Goal: Information Seeking & Learning: Learn about a topic

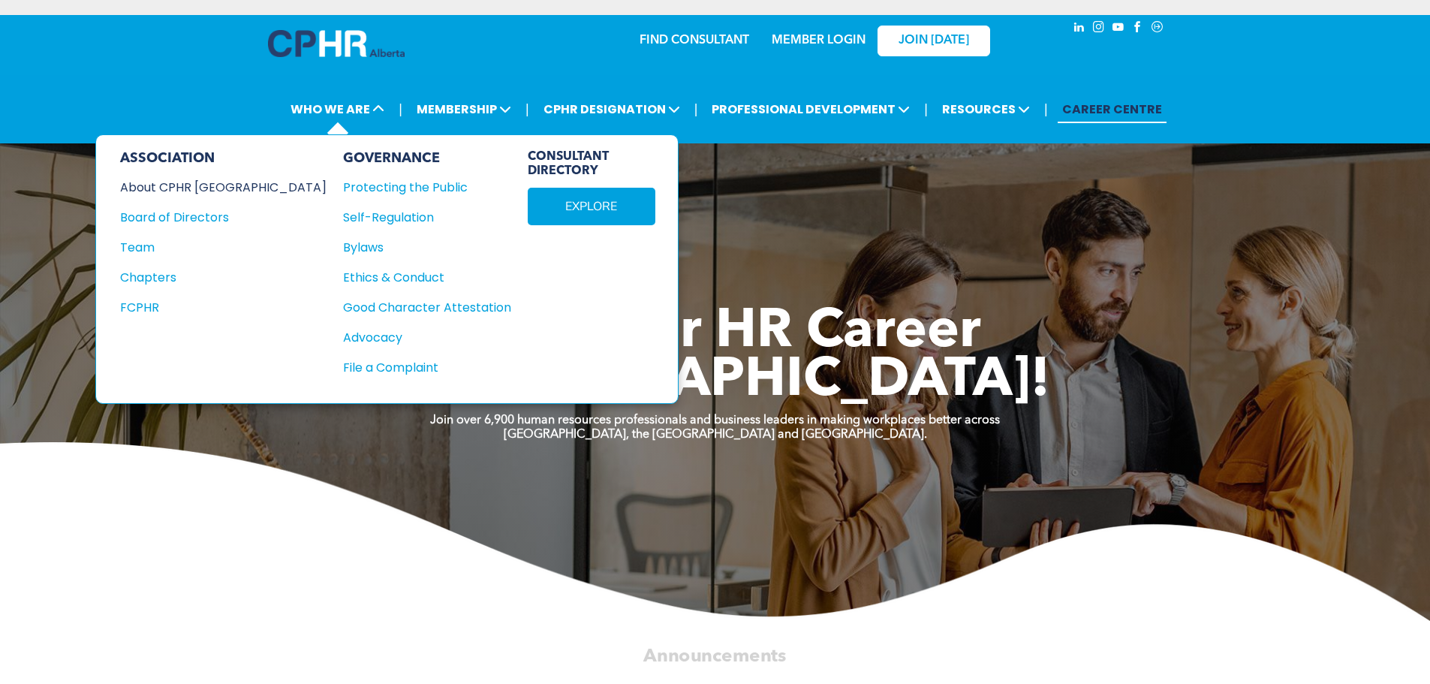
click at [191, 191] on div "About CPHR [GEOGRAPHIC_DATA]" at bounding box center [213, 187] width 186 height 19
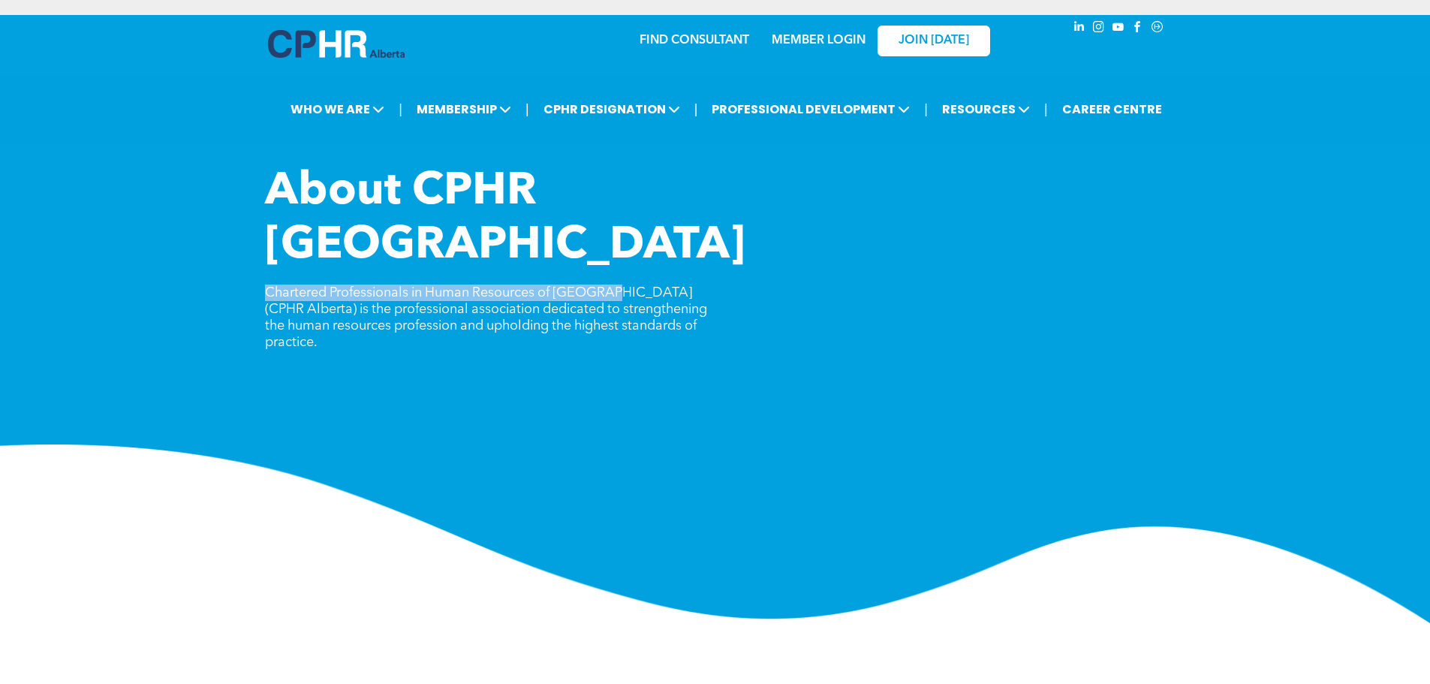
drag, startPoint x: 264, startPoint y: 242, endPoint x: 606, endPoint y: 234, distance: 341.7
click at [606, 286] on span "Chartered Professionals in Human Resources of [GEOGRAPHIC_DATA] (CPHR Alberta) …" at bounding box center [486, 317] width 442 height 63
copy span "Chartered Professionals in Human Resources of Alberta"
